Goal: Task Accomplishment & Management: Use online tool/utility

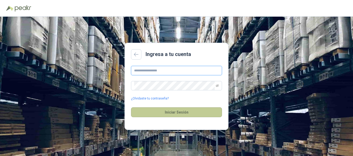
type input "**********"
click at [156, 111] on button "Iniciar Sesión" at bounding box center [176, 112] width 91 height 10
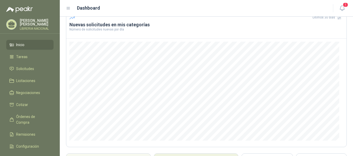
scroll to position [78, 0]
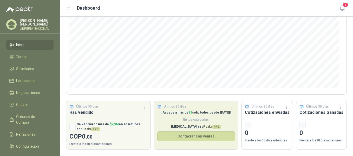
click at [194, 119] on span "En tus categorias" at bounding box center [196, 119] width 78 height 5
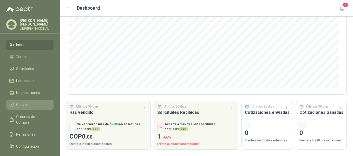
scroll to position [52, 0]
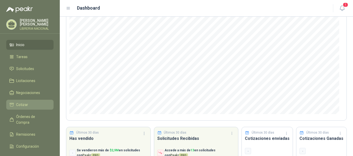
click at [26, 102] on span "Cotizar" at bounding box center [22, 105] width 12 height 6
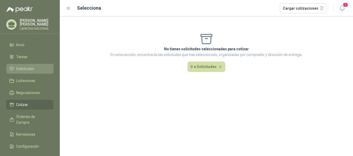
click at [15, 68] on li "Solicitudes" at bounding box center [29, 69] width 41 height 6
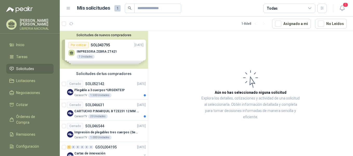
click at [109, 52] on div "Solicitudes de nuevos compradores Por cotizar SOL043795 [DATE] IMPRESORA ZEBRA …" at bounding box center [104, 50] width 88 height 38
